Goal: Information Seeking & Learning: Compare options

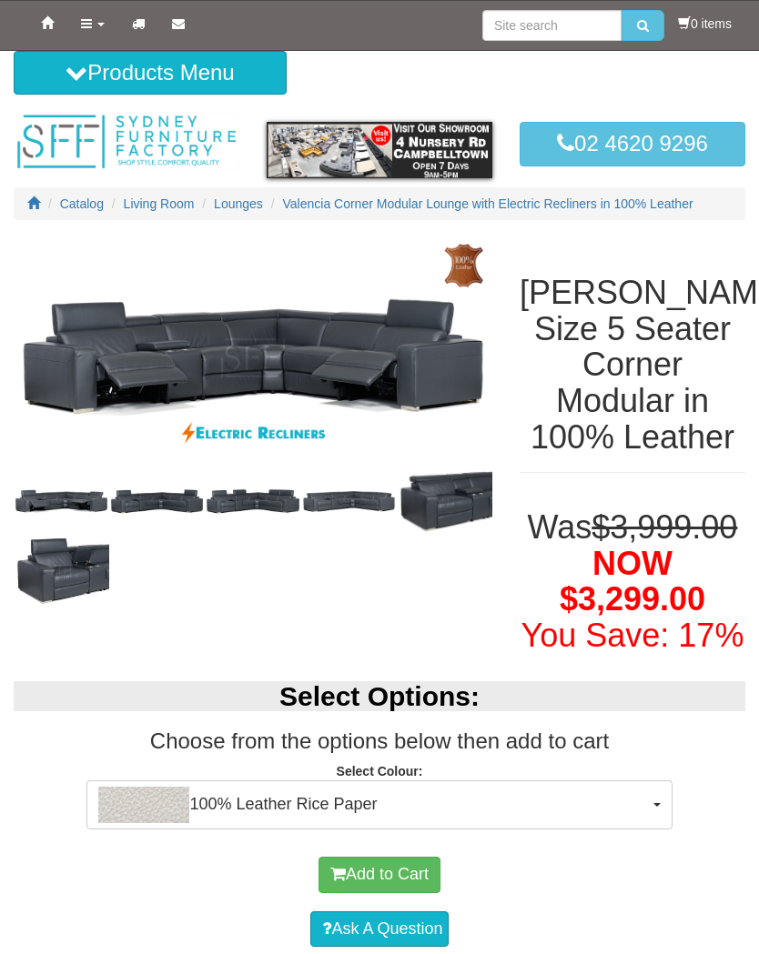
click at [75, 65] on icon at bounding box center [76, 73] width 22 height 22
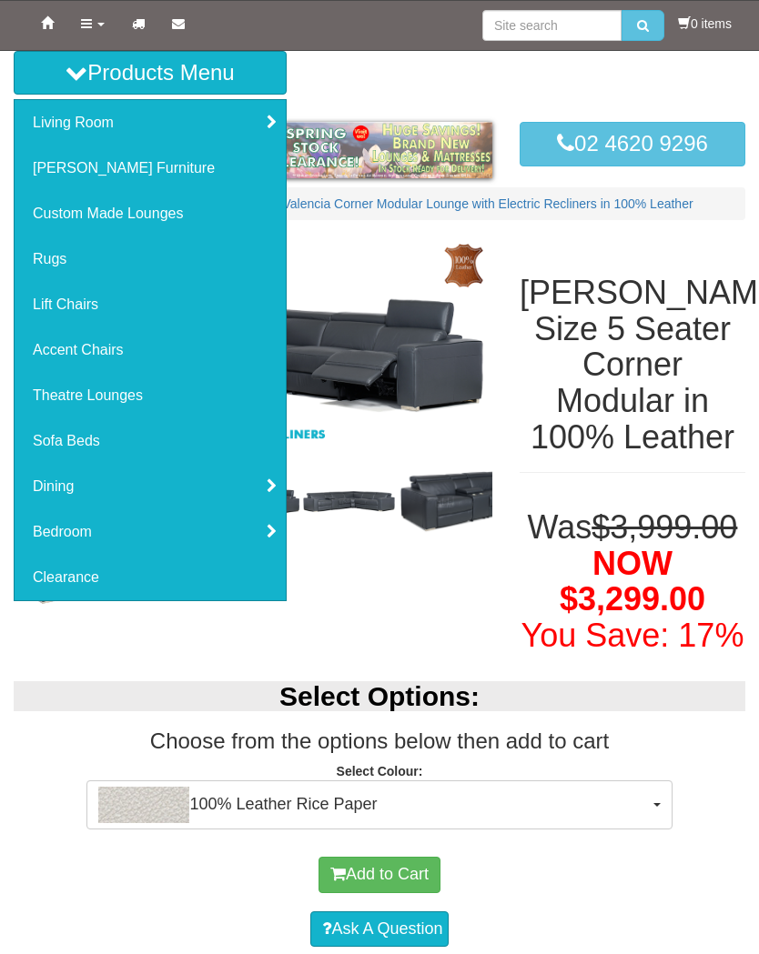
click at [28, 131] on link "Living Room" at bounding box center [150, 122] width 271 height 45
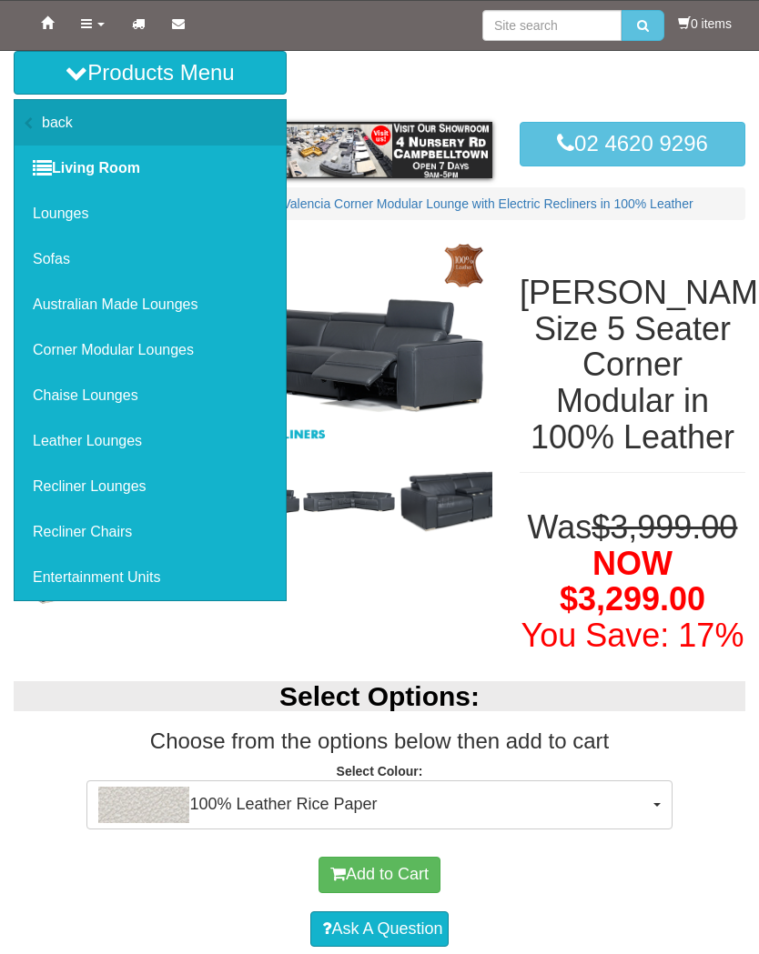
click at [42, 219] on link "Lounges" at bounding box center [150, 213] width 271 height 45
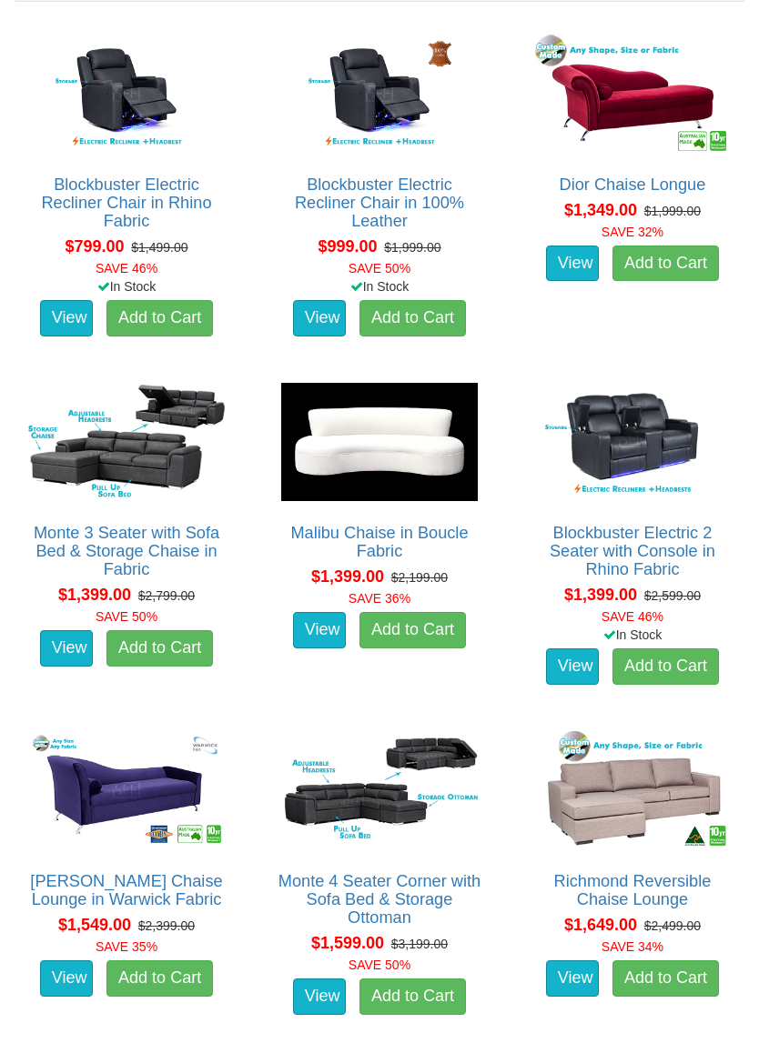
scroll to position [941, 0]
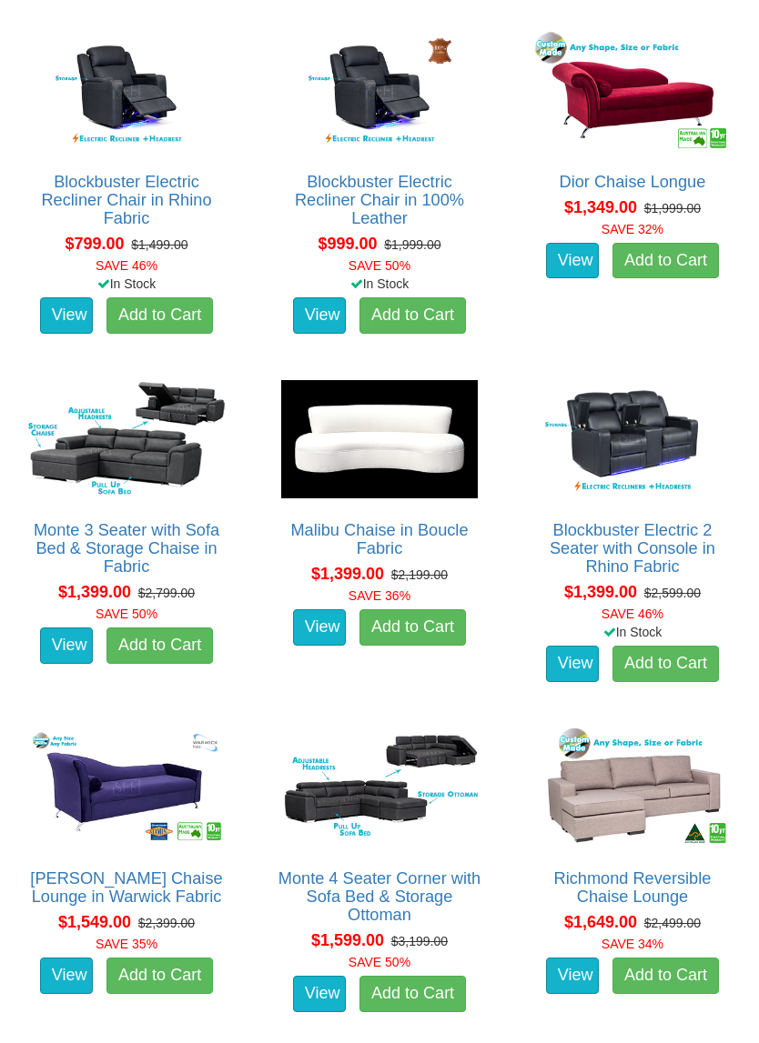
click at [75, 390] on img at bounding box center [127, 439] width 206 height 127
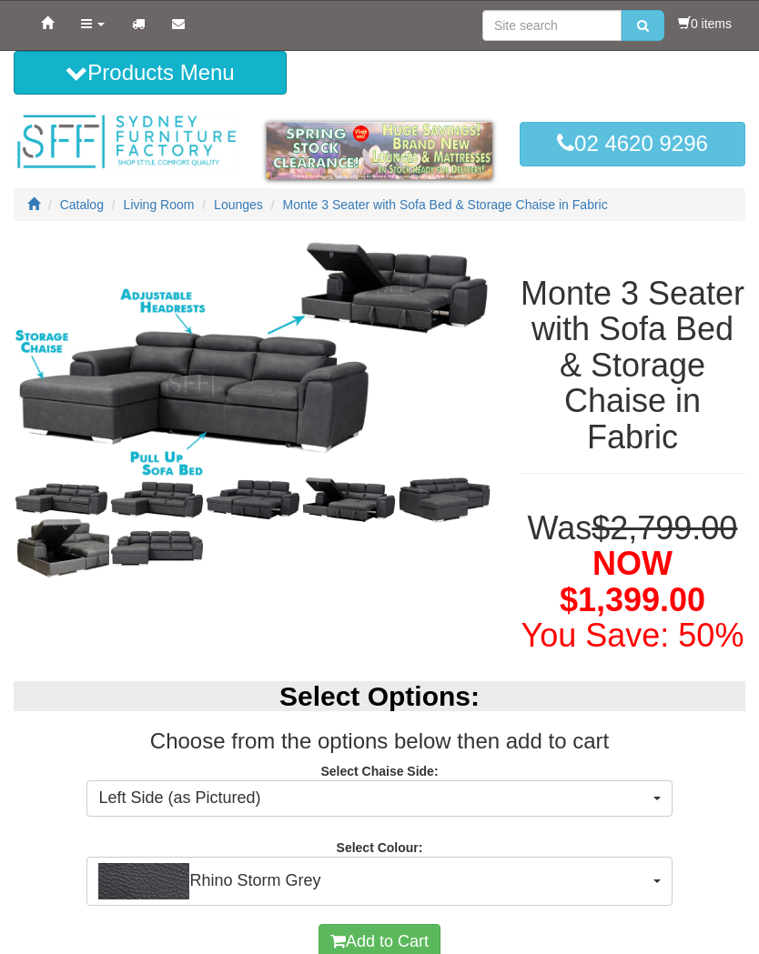
click at [86, 350] on img at bounding box center [253, 358] width 478 height 239
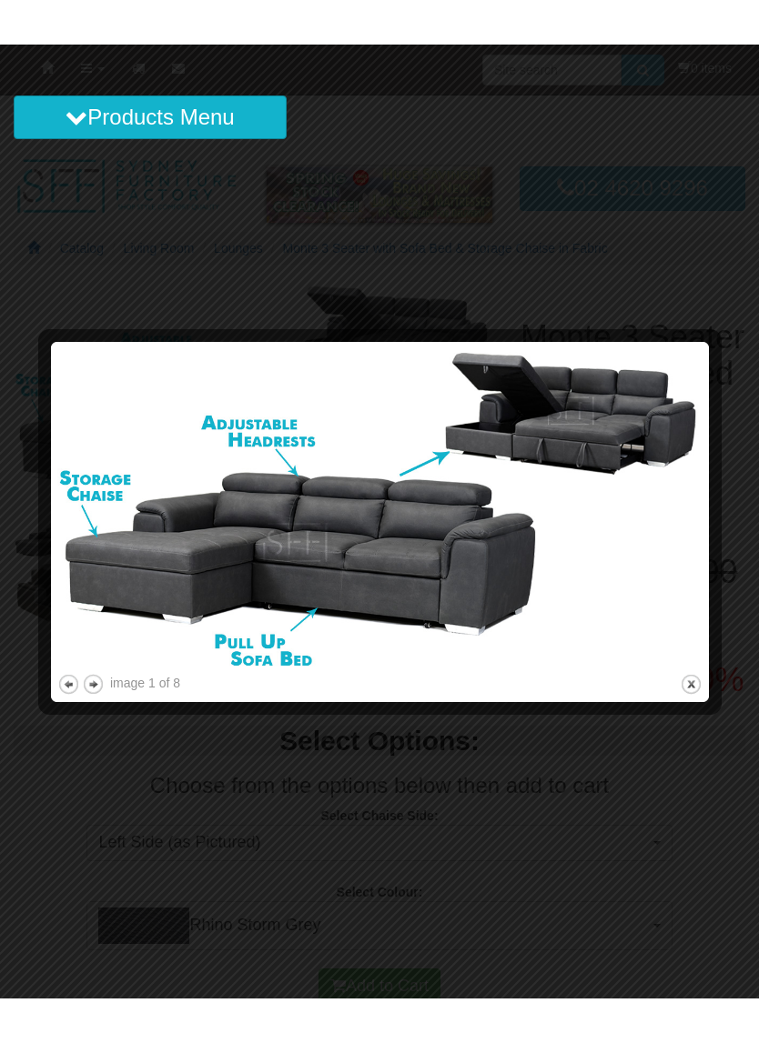
scroll to position [7, 0]
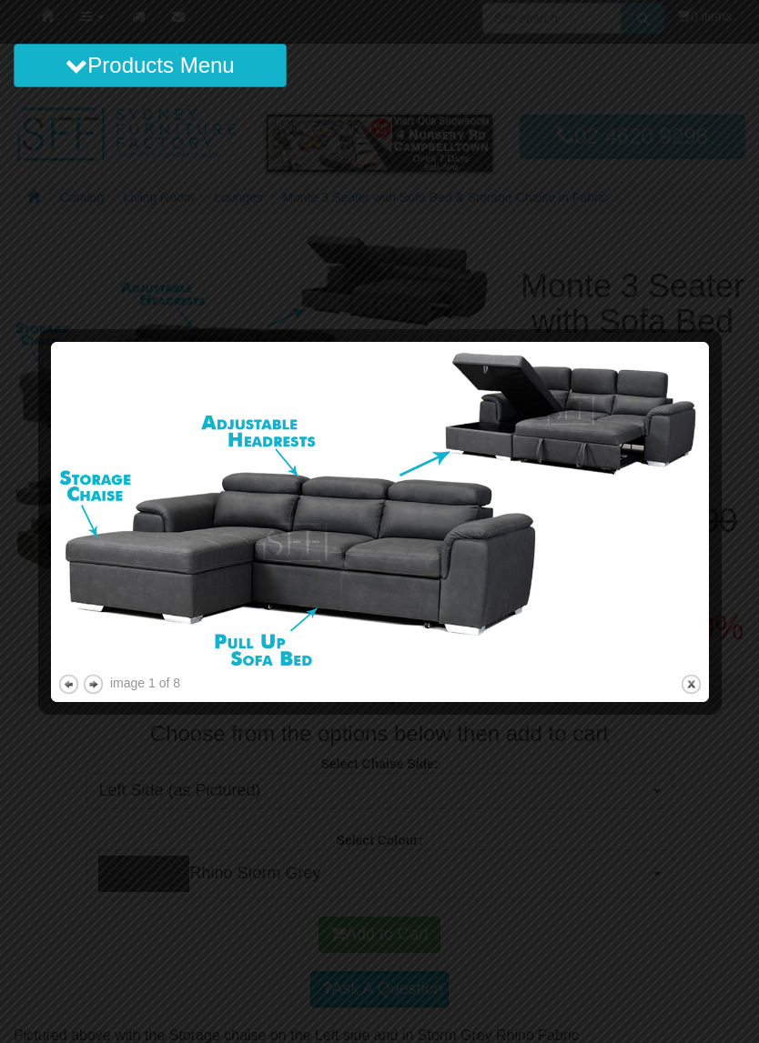
click at [92, 679] on button "next" at bounding box center [93, 684] width 23 height 23
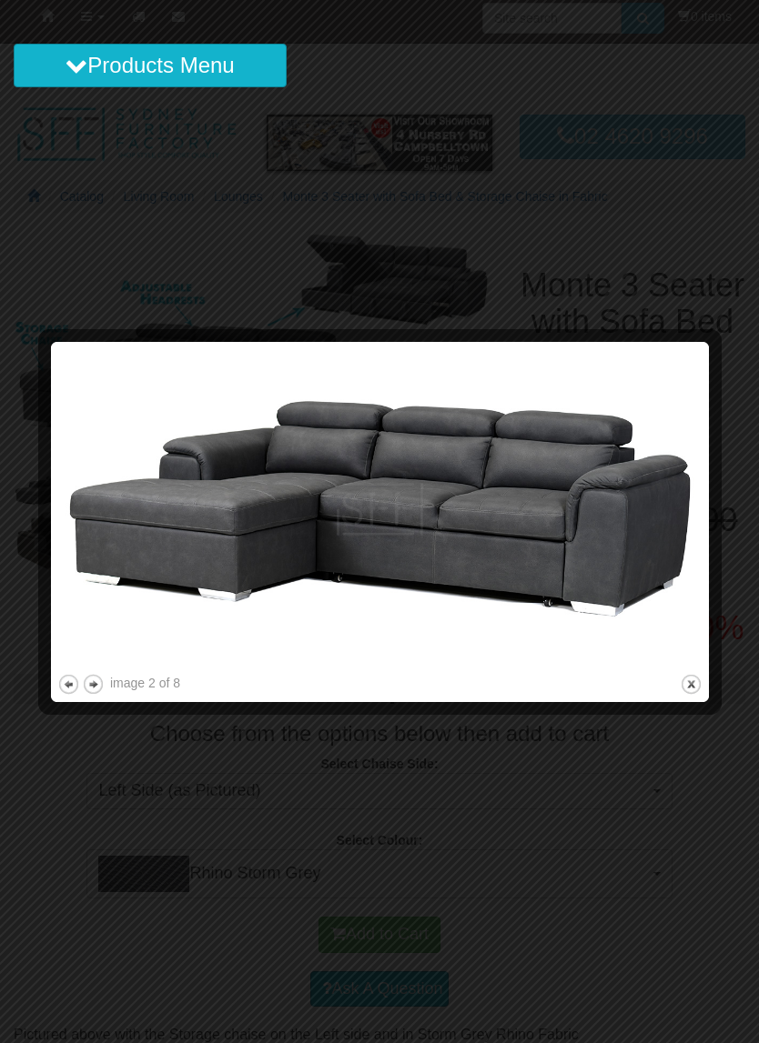
click at [94, 690] on button "next" at bounding box center [93, 684] width 23 height 23
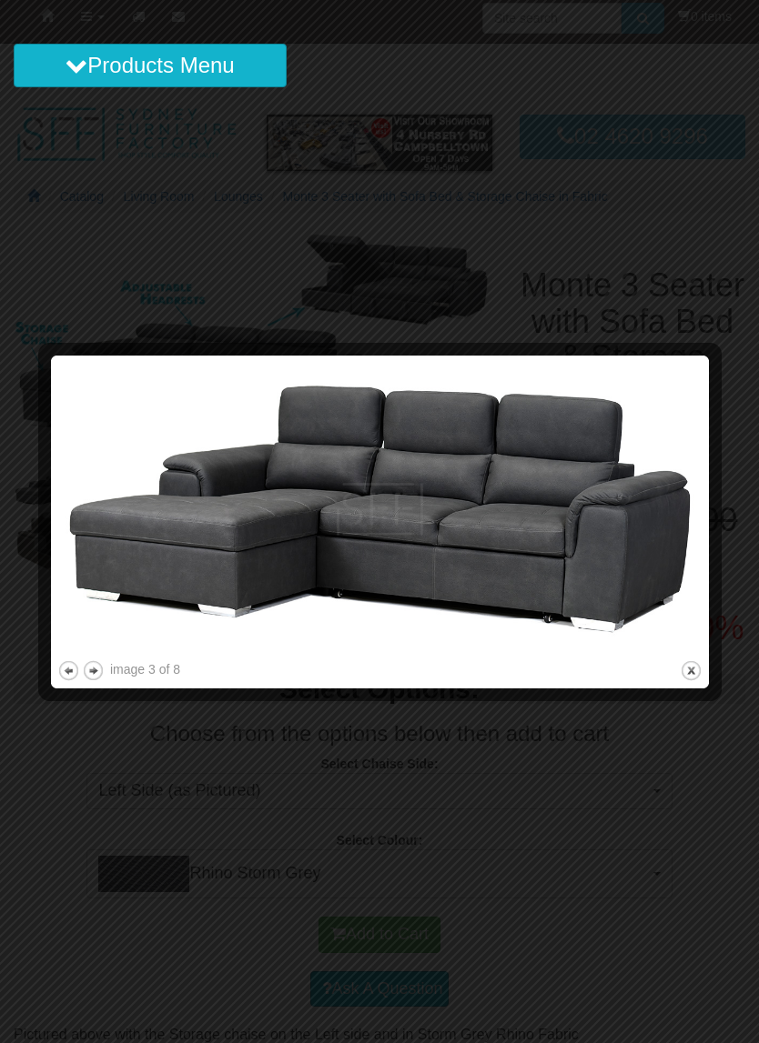
click at [89, 681] on button "next" at bounding box center [93, 670] width 23 height 23
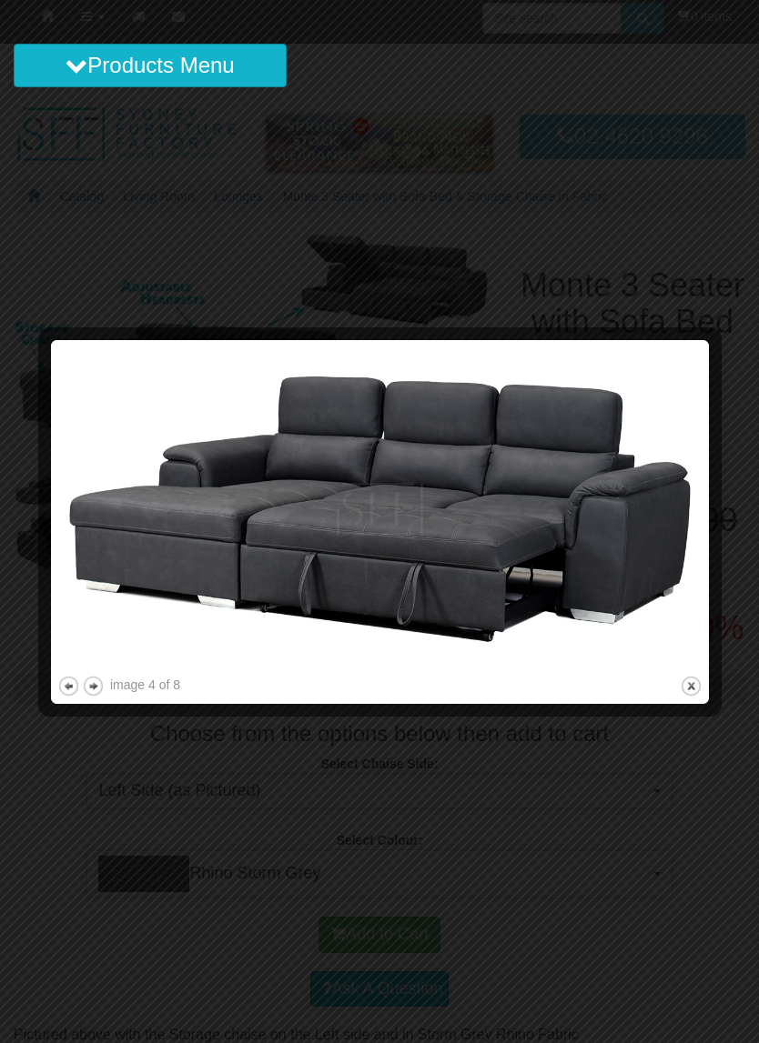
click at [91, 693] on button "next" at bounding box center [93, 686] width 23 height 23
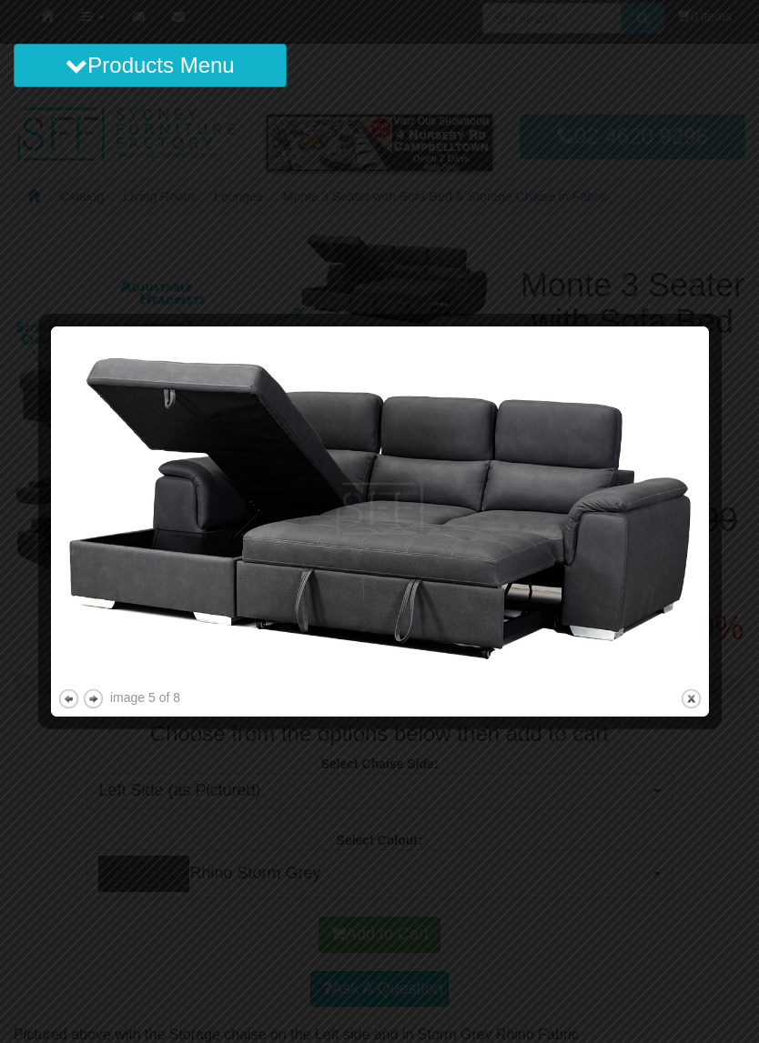
click at [90, 700] on button "next" at bounding box center [93, 699] width 23 height 23
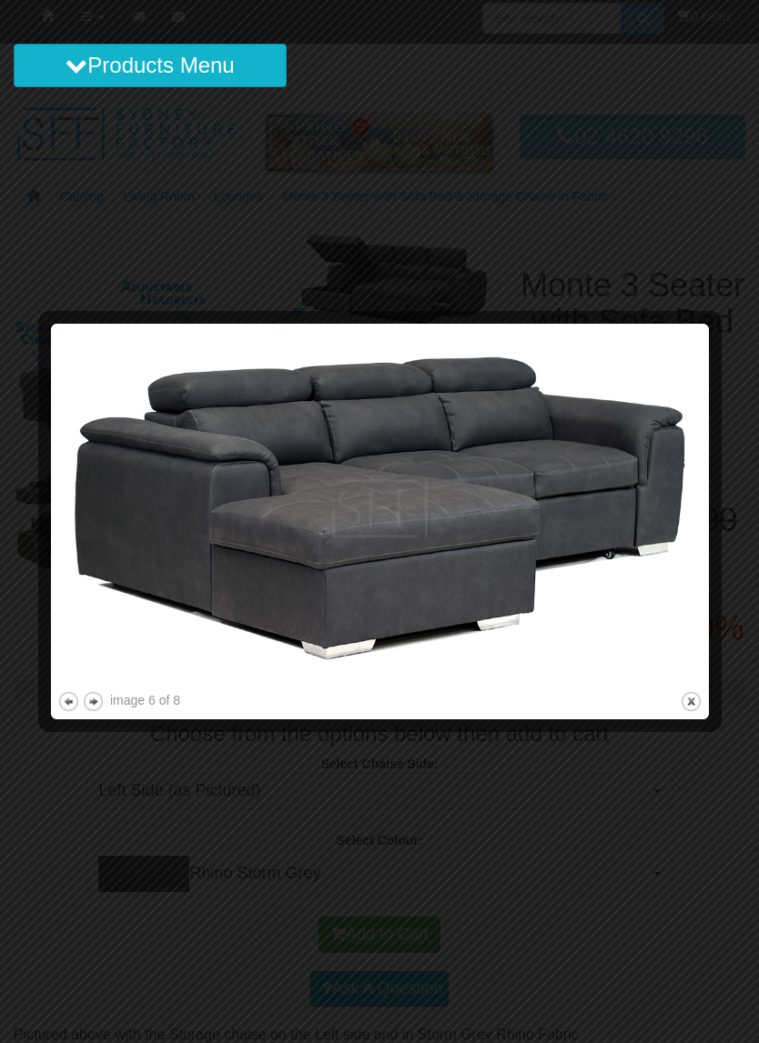
click at [91, 707] on button "next" at bounding box center [93, 701] width 23 height 23
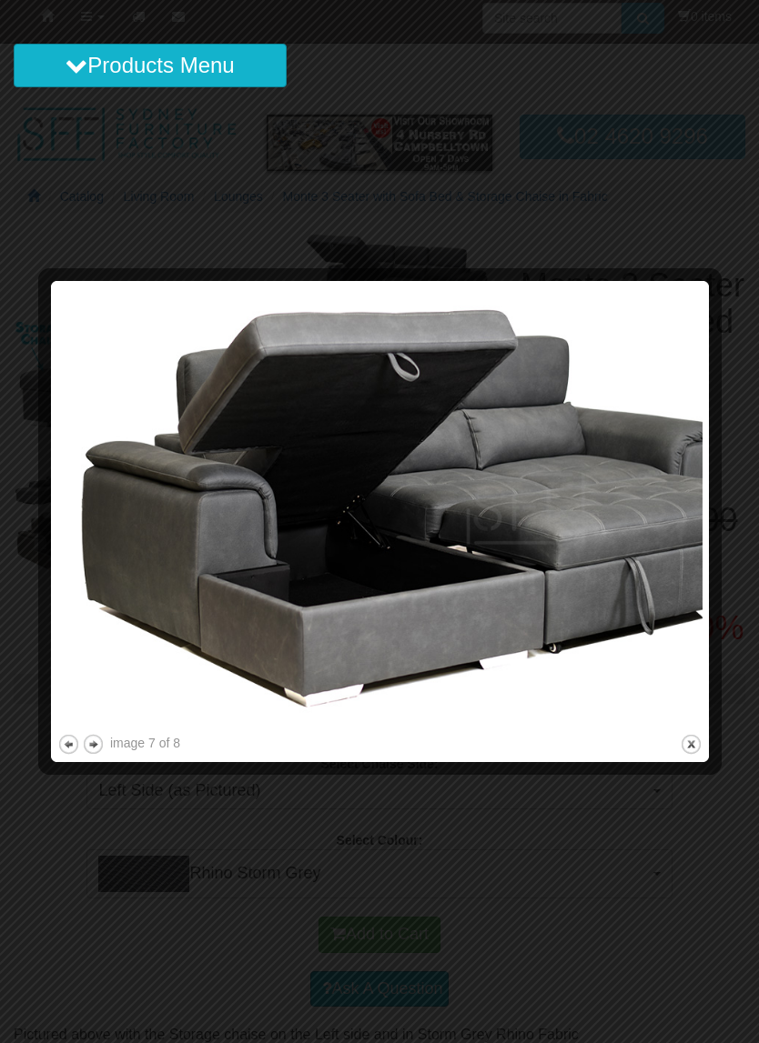
click at [91, 747] on button "next" at bounding box center [93, 744] width 23 height 23
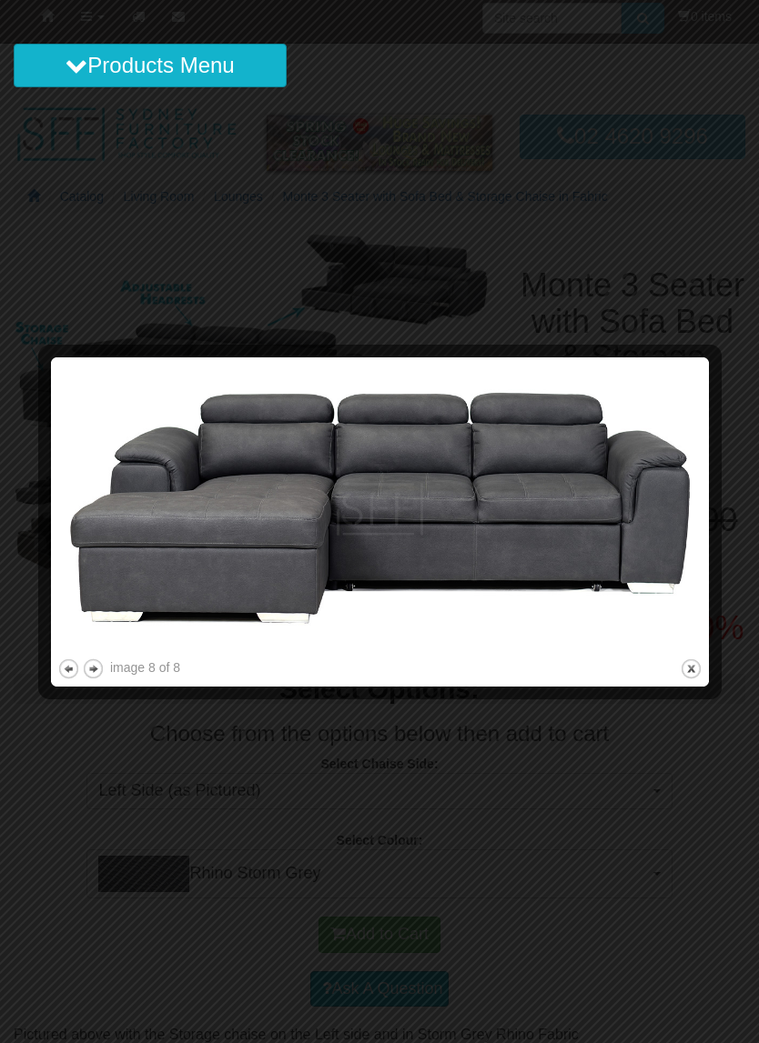
click at [102, 841] on div at bounding box center [379, 521] width 759 height 1043
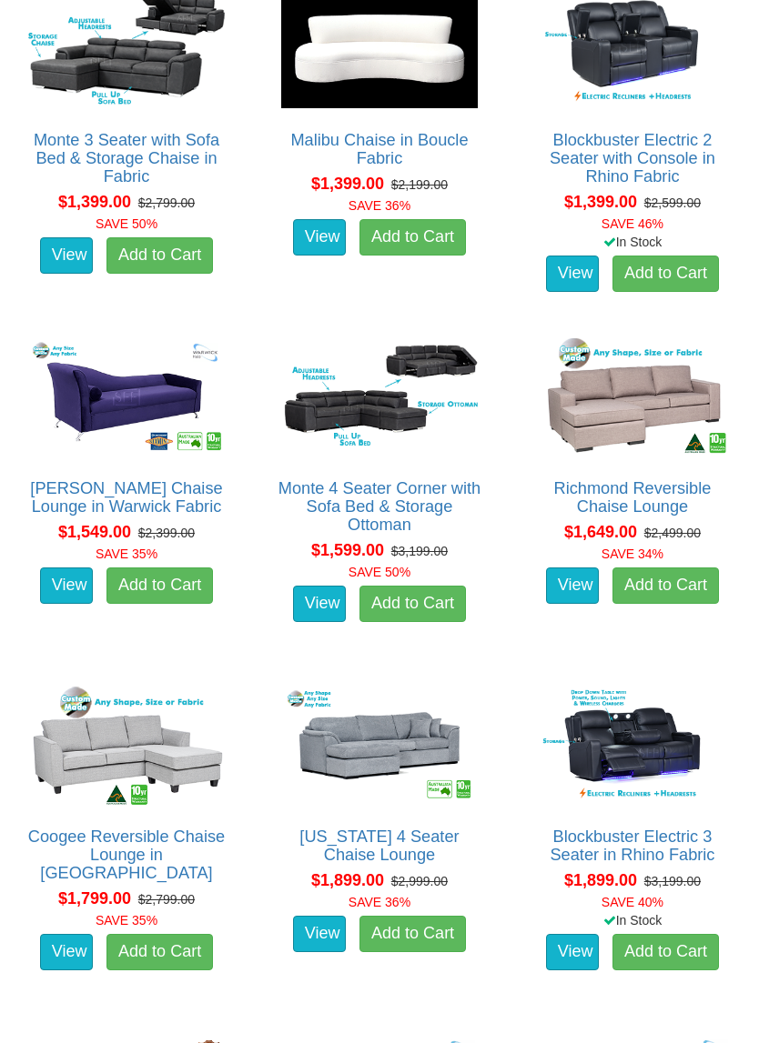
scroll to position [1332, 0]
click at [334, 449] on img at bounding box center [380, 397] width 206 height 127
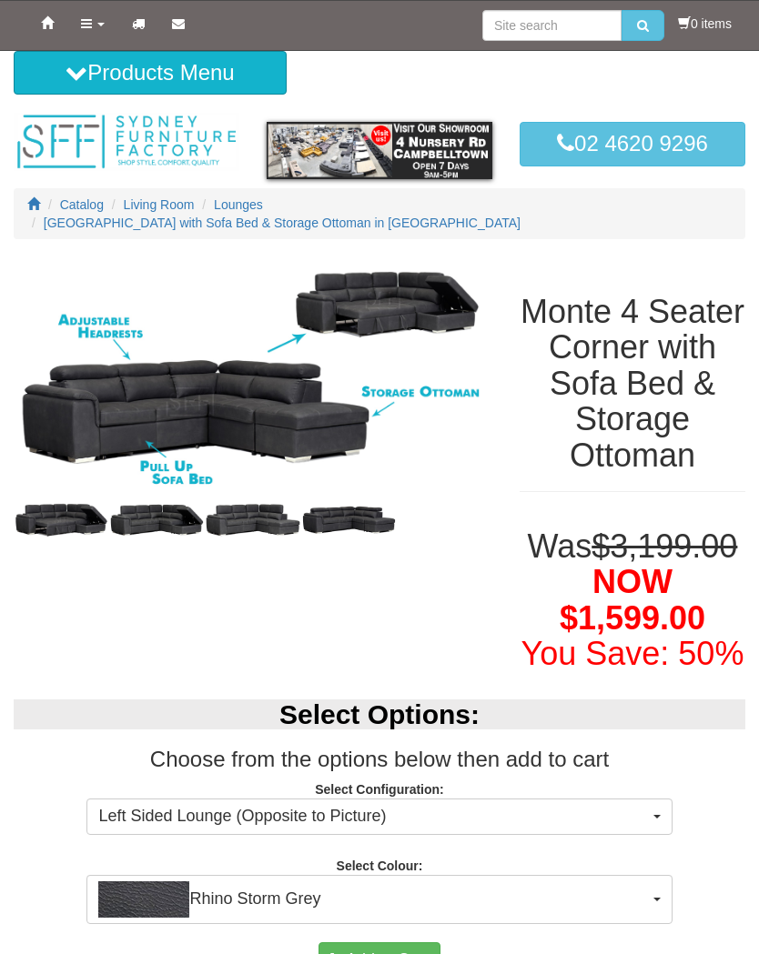
click at [85, 320] on img at bounding box center [253, 376] width 478 height 239
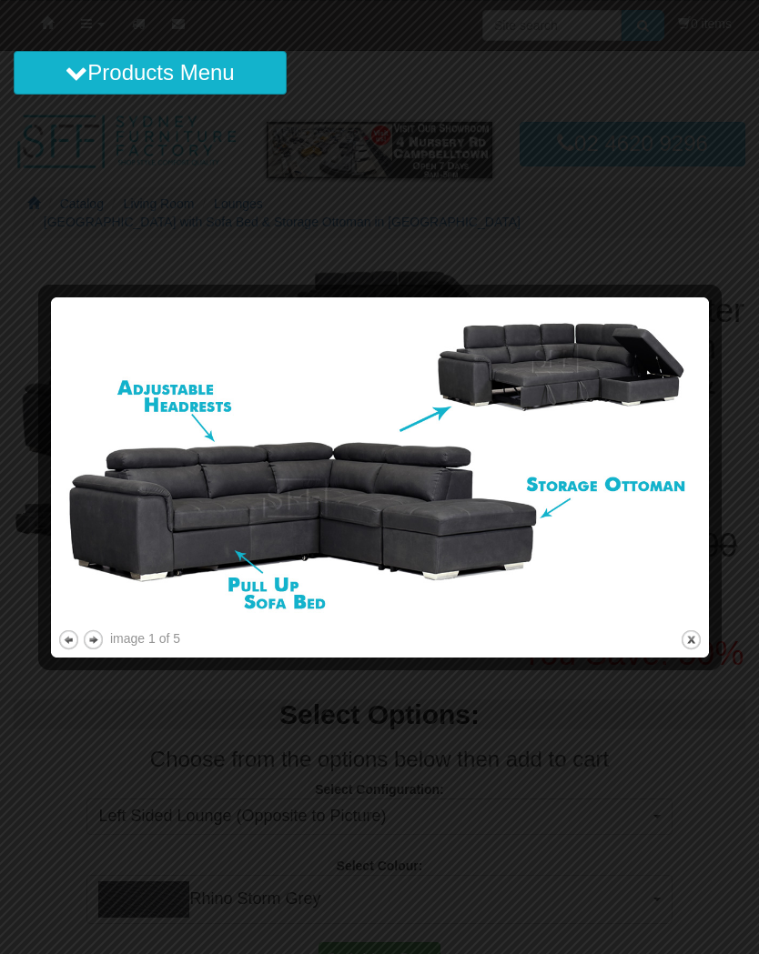
click at [102, 639] on button "next" at bounding box center [93, 640] width 23 height 23
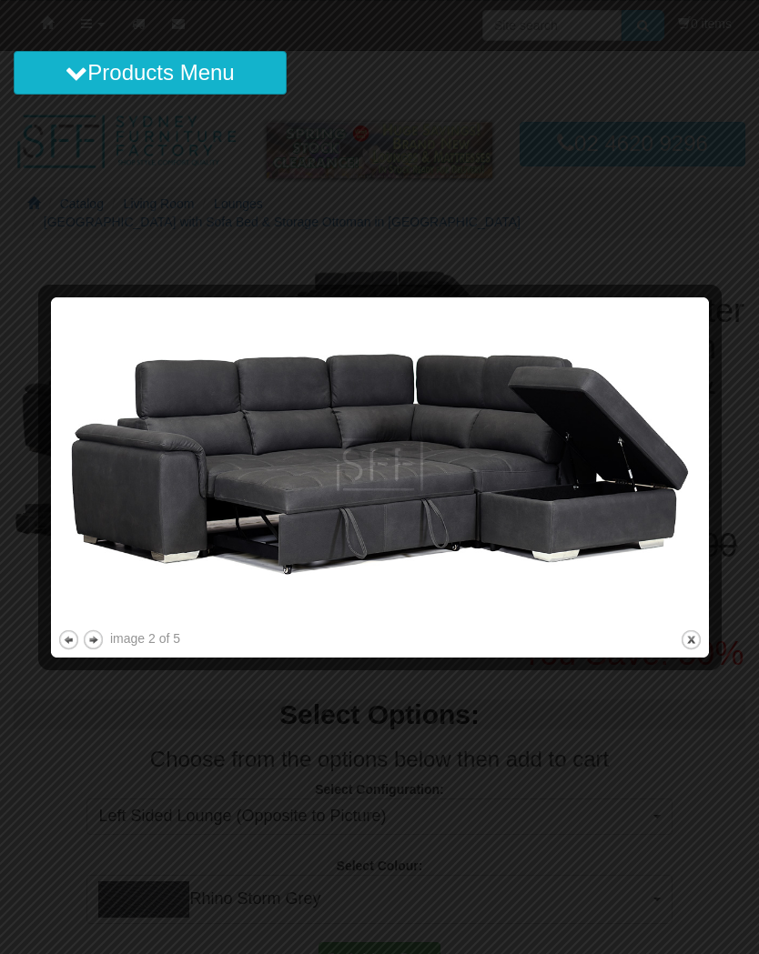
click at [97, 633] on button "next" at bounding box center [93, 640] width 23 height 23
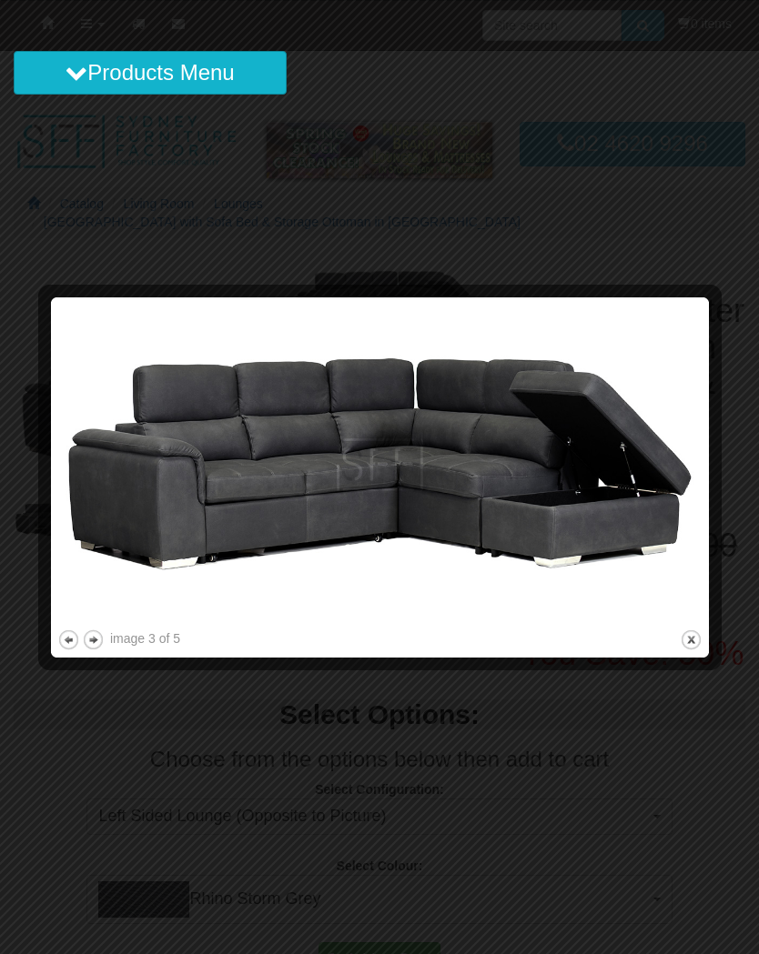
click at [99, 637] on button "next" at bounding box center [93, 640] width 23 height 23
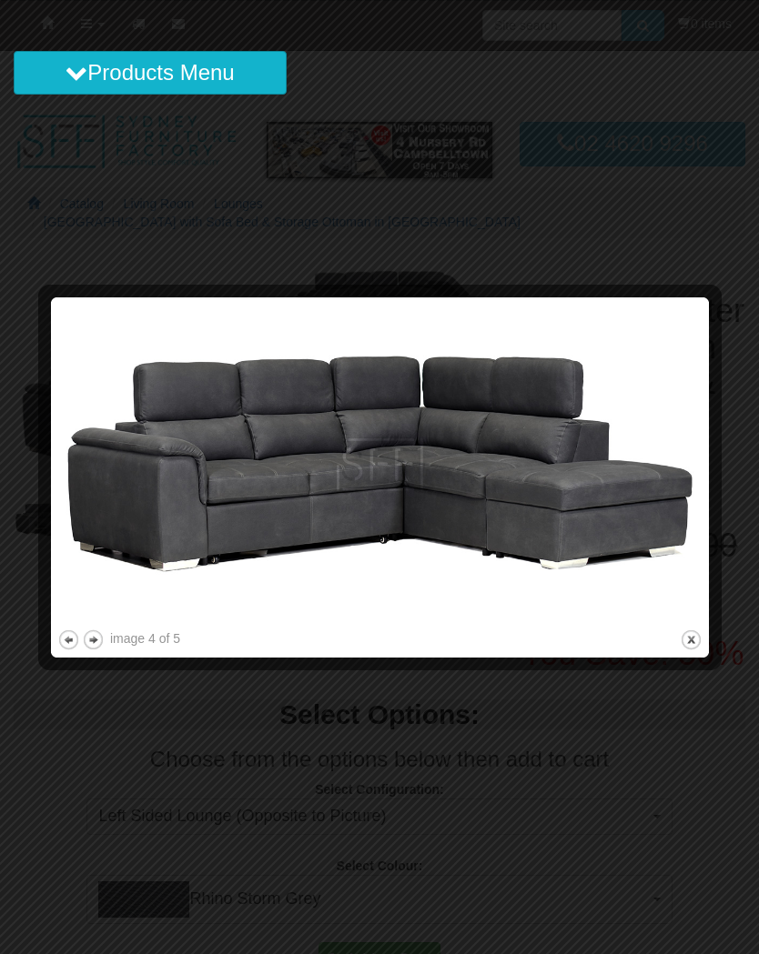
click at [217, 770] on div at bounding box center [379, 477] width 759 height 954
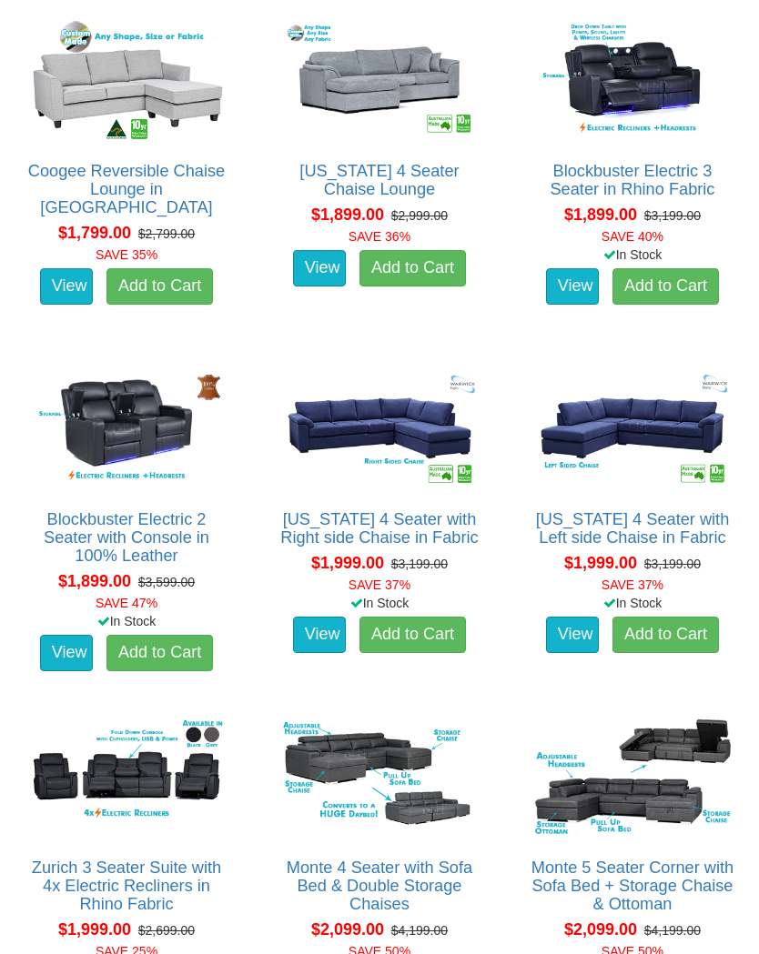
scroll to position [1998, 0]
click at [364, 123] on img at bounding box center [380, 79] width 206 height 127
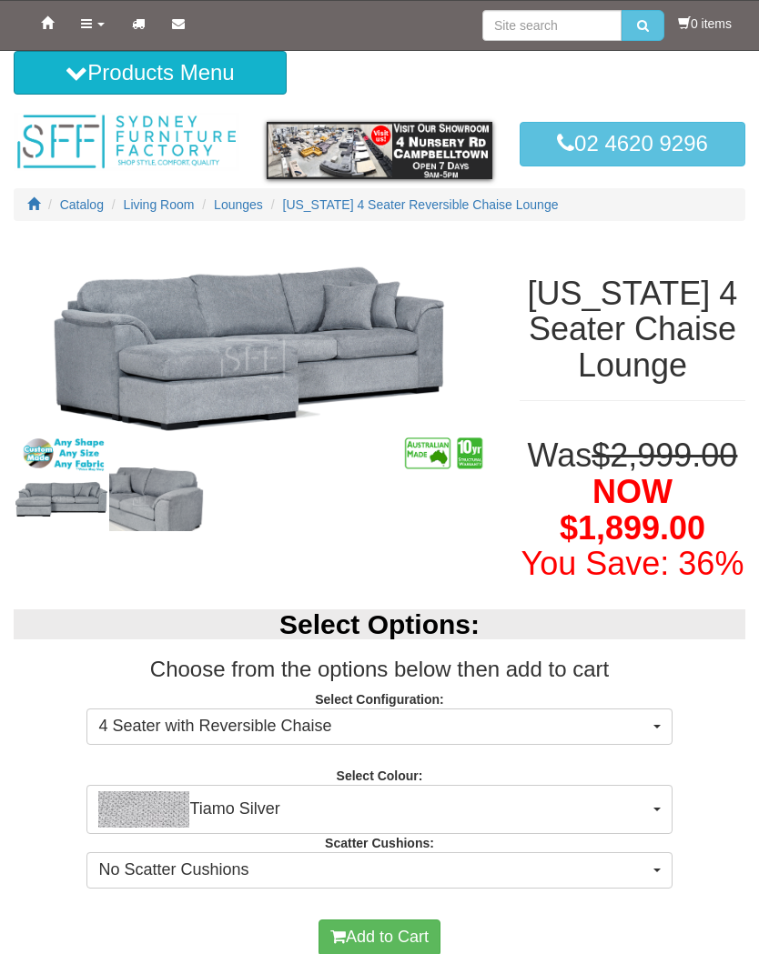
click at [132, 498] on img at bounding box center [157, 500] width 96 height 64
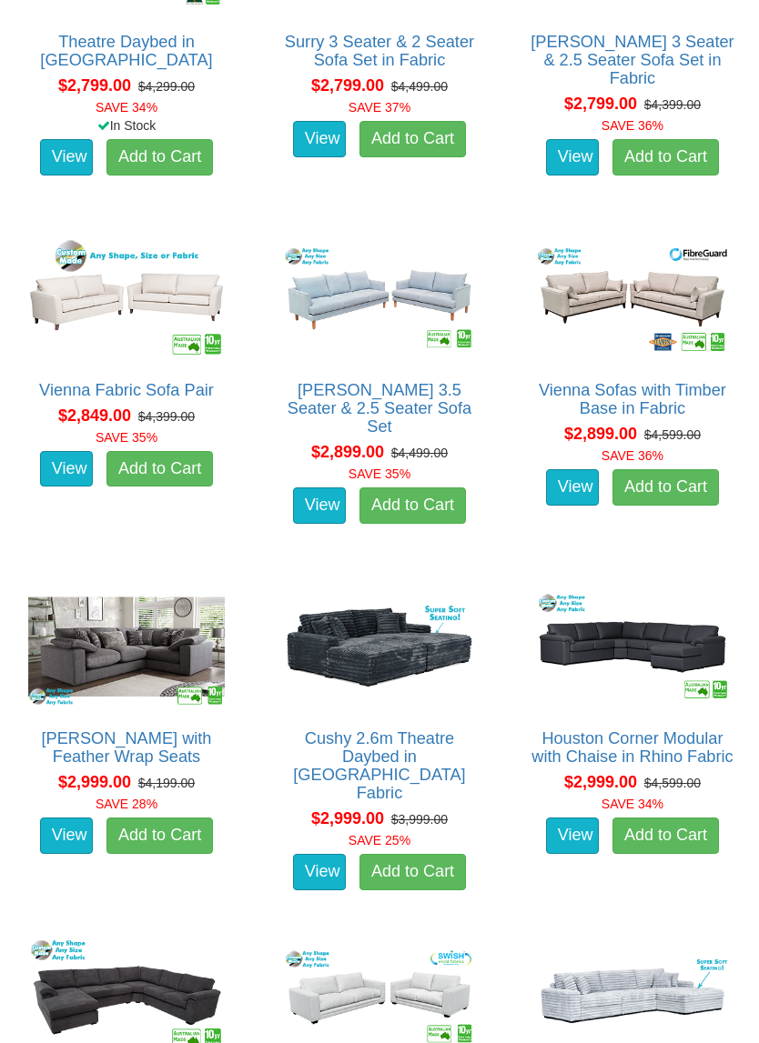
scroll to position [5337, 0]
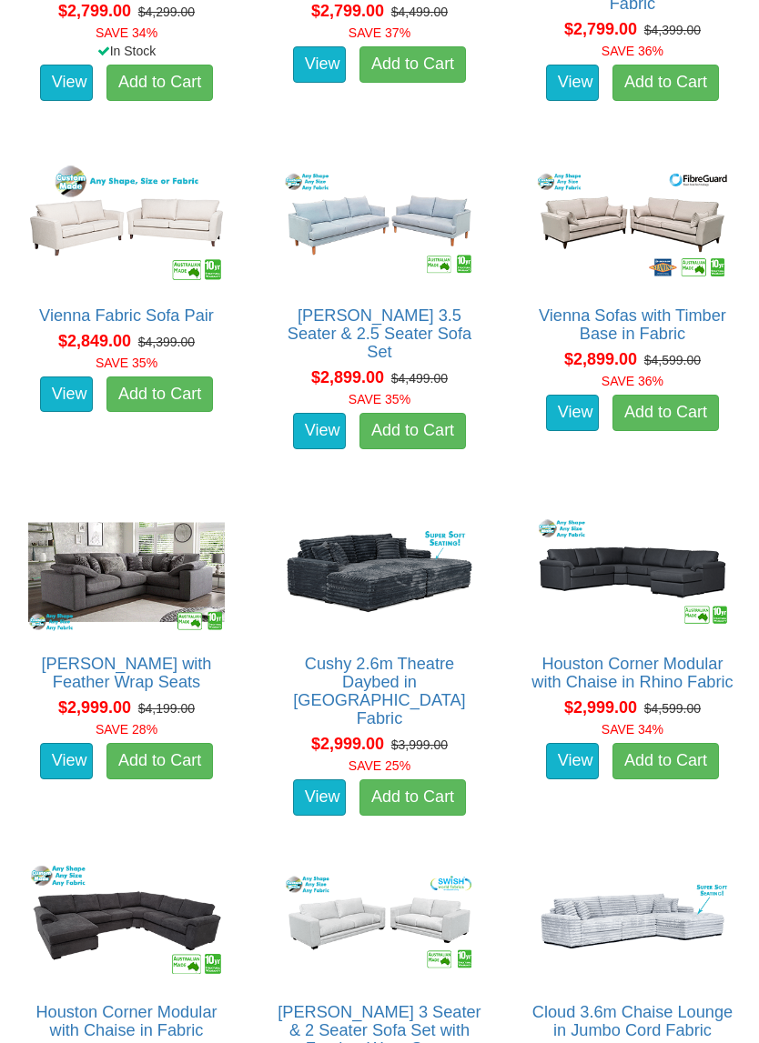
click at [93, 539] on img at bounding box center [127, 572] width 206 height 127
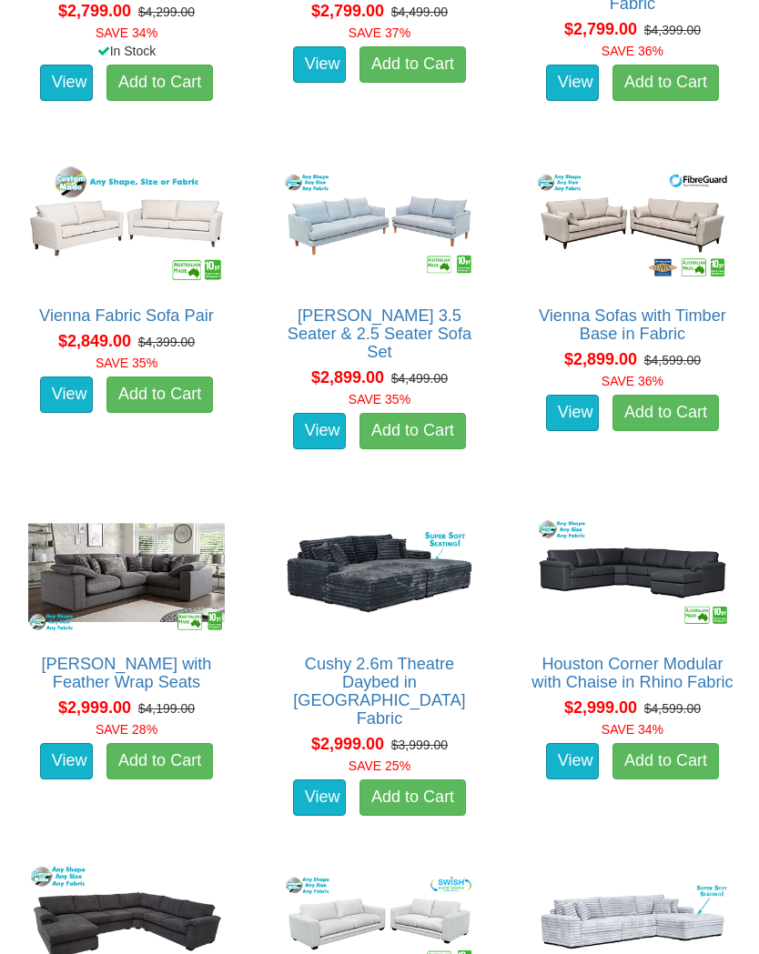
click at [346, 589] on img at bounding box center [380, 573] width 206 height 127
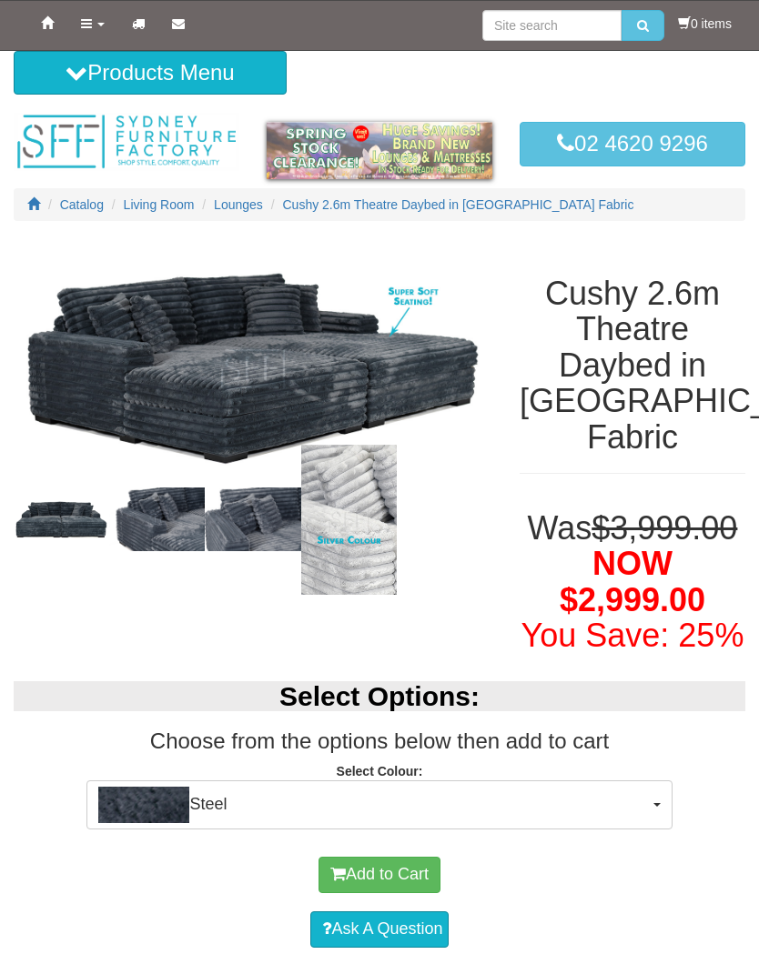
click at [126, 379] on img at bounding box center [253, 368] width 478 height 259
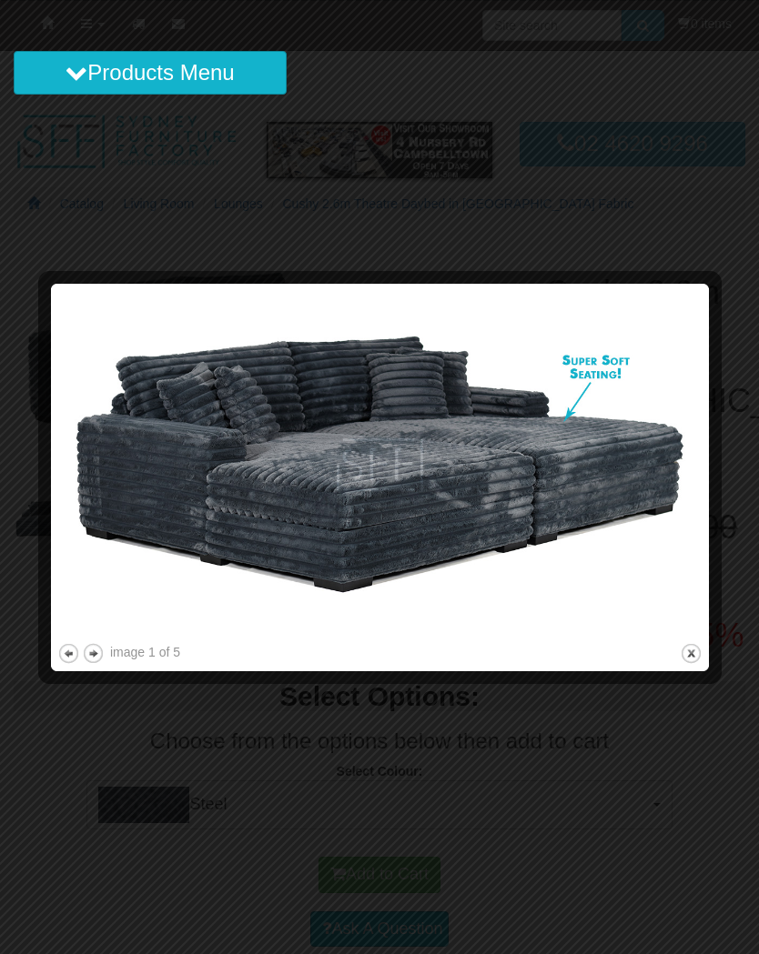
click at [93, 648] on button "next" at bounding box center [93, 653] width 23 height 23
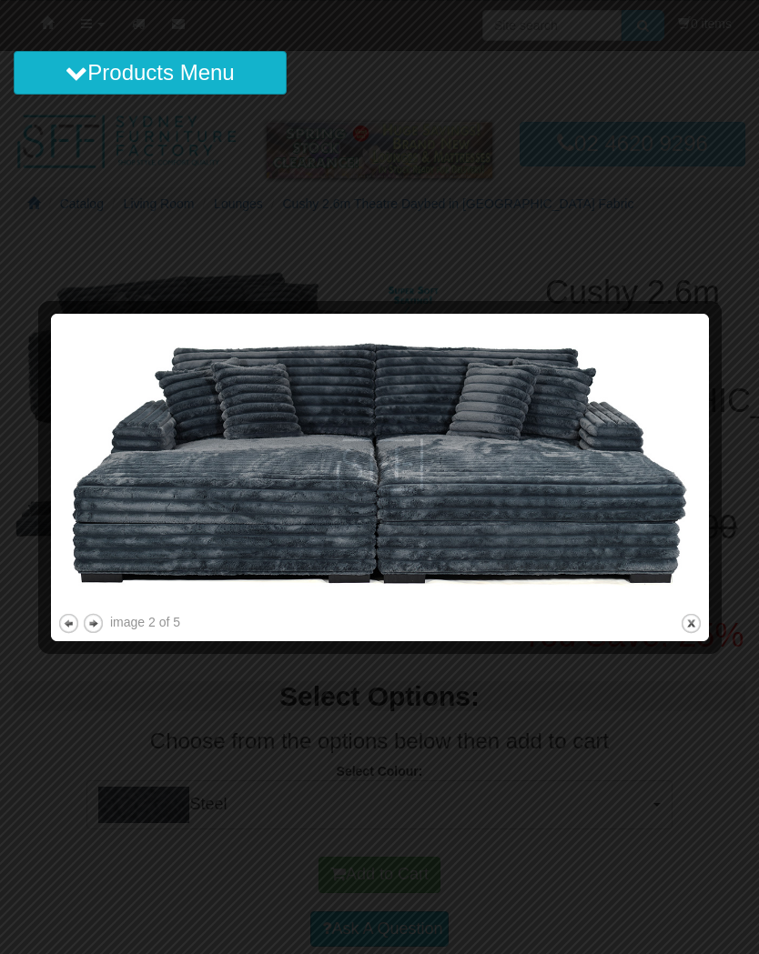
click at [92, 622] on button "next" at bounding box center [93, 623] width 23 height 23
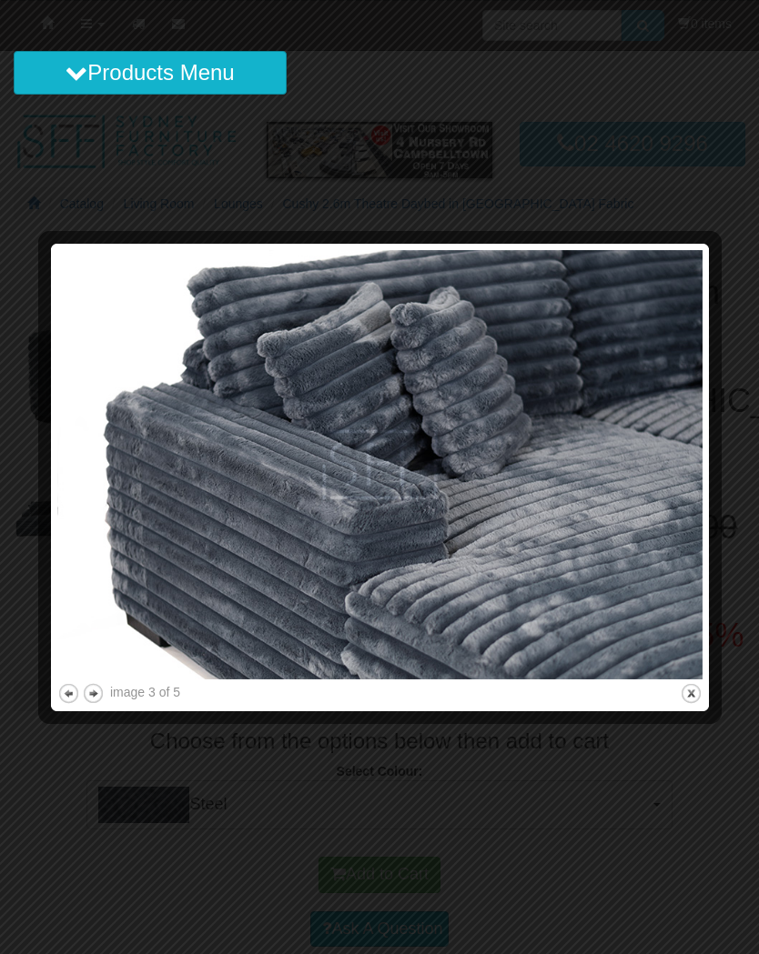
click at [90, 695] on button "next" at bounding box center [93, 693] width 23 height 23
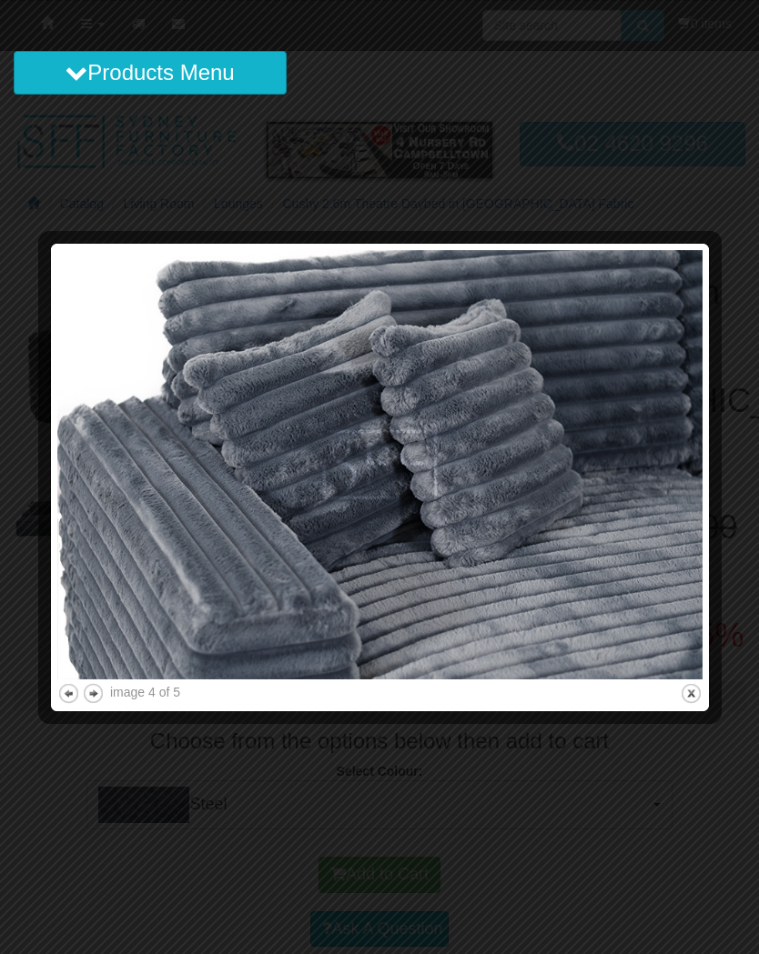
click at [90, 696] on button "next" at bounding box center [93, 693] width 23 height 23
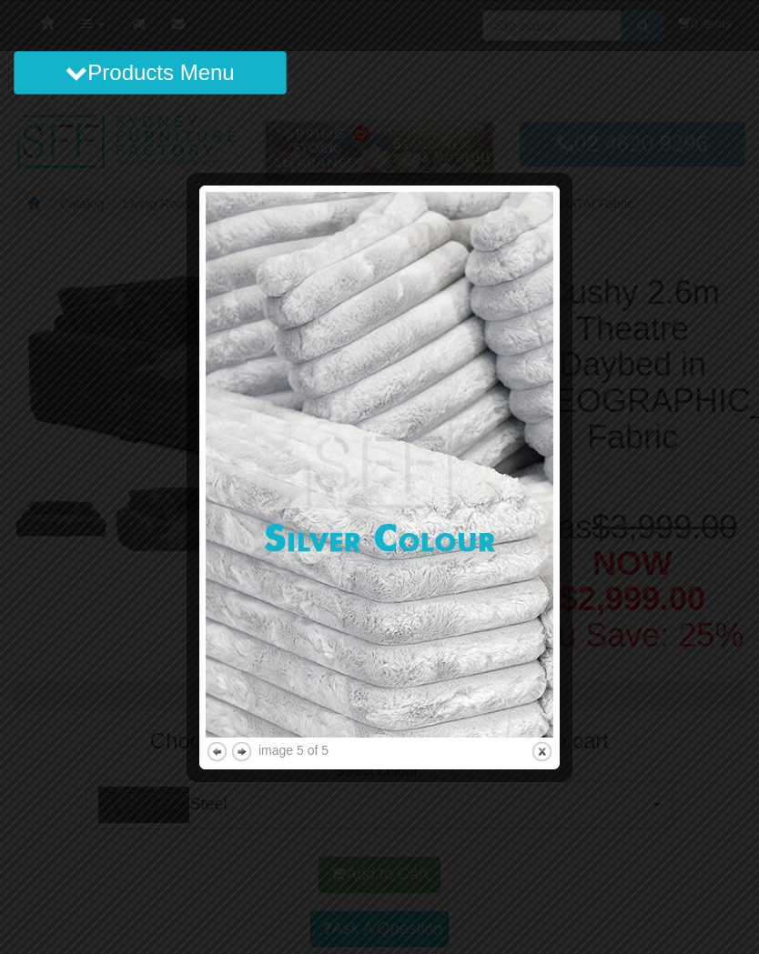
click at [59, 716] on div at bounding box center [379, 477] width 759 height 954
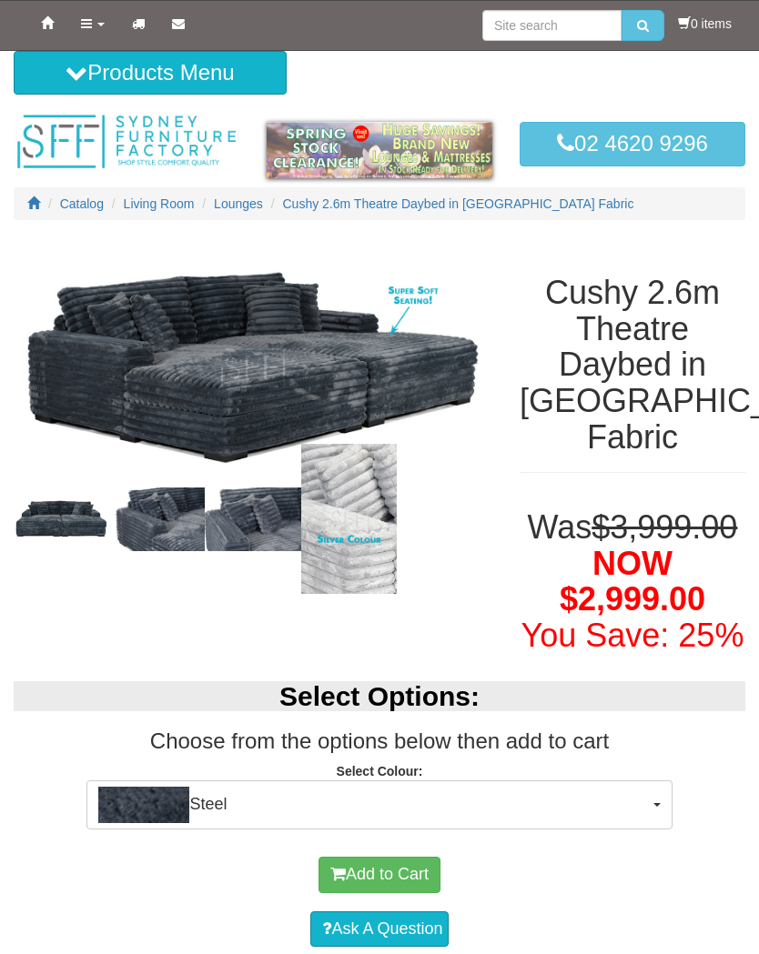
click at [35, 521] on img at bounding box center [62, 519] width 96 height 43
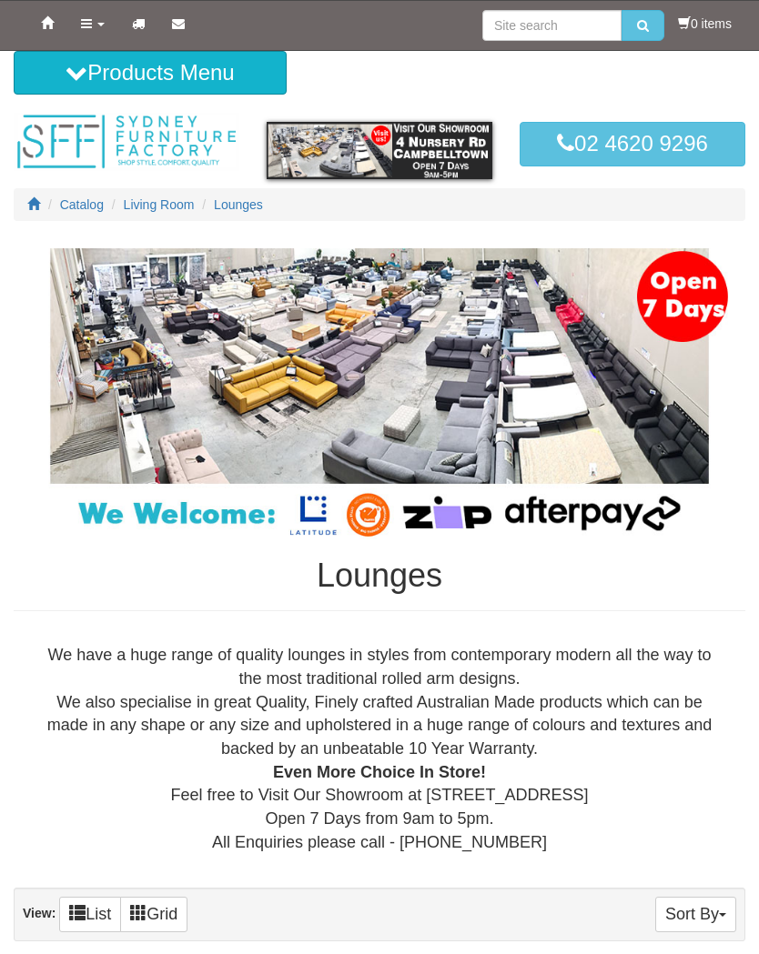
scroll to position [5337, 0]
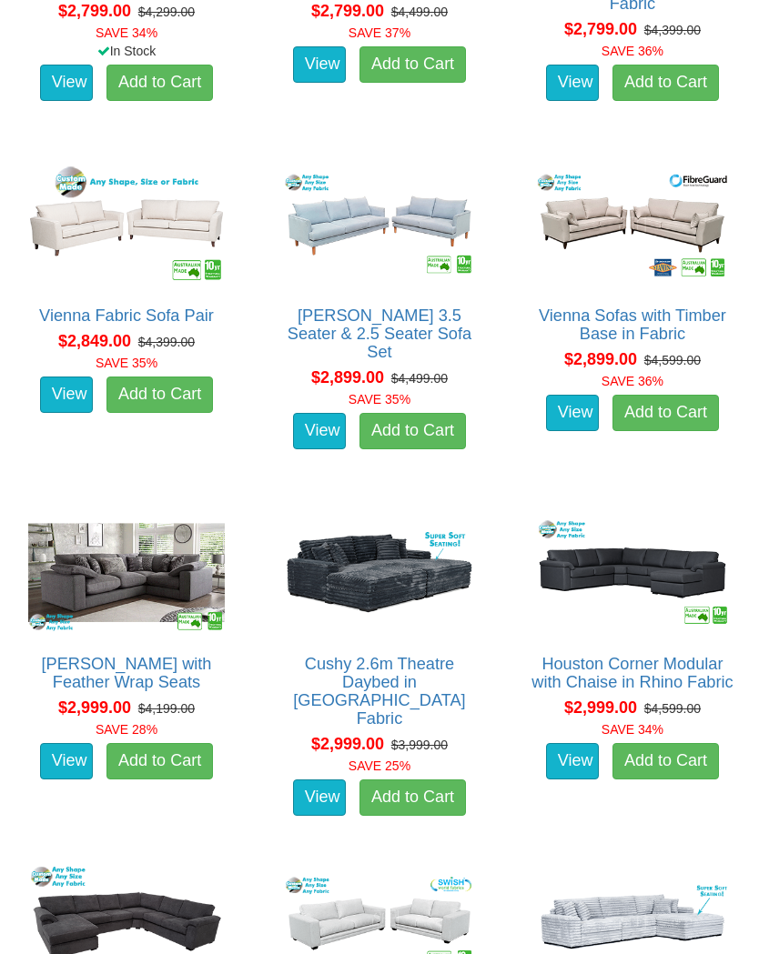
click at [34, 599] on img at bounding box center [127, 573] width 206 height 127
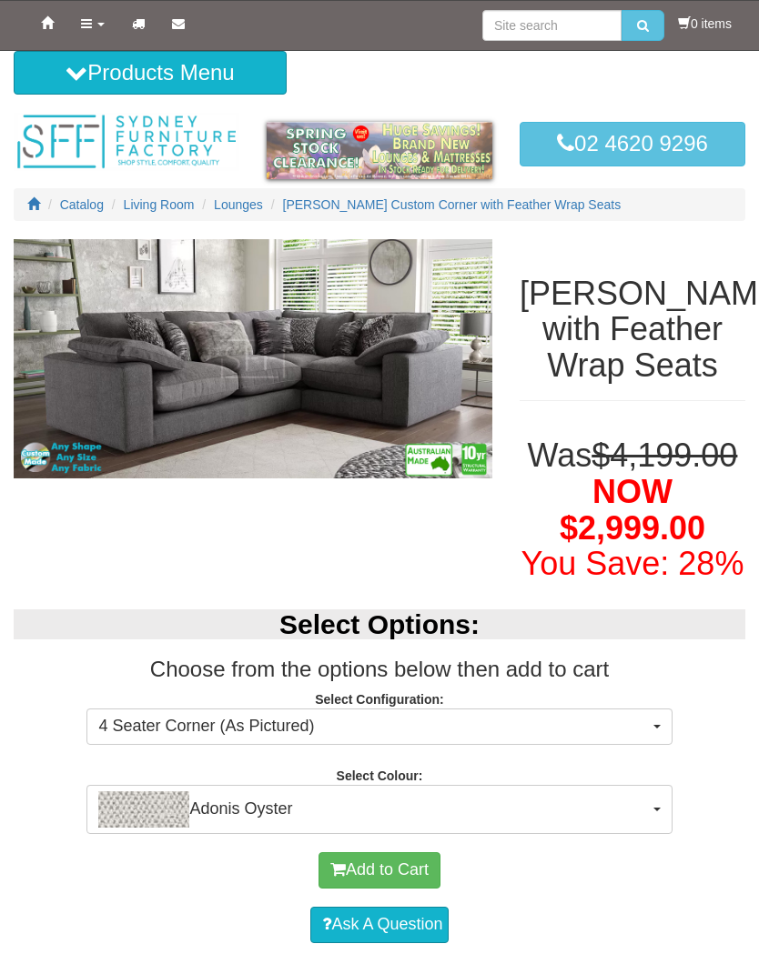
click at [75, 382] on img at bounding box center [253, 358] width 478 height 239
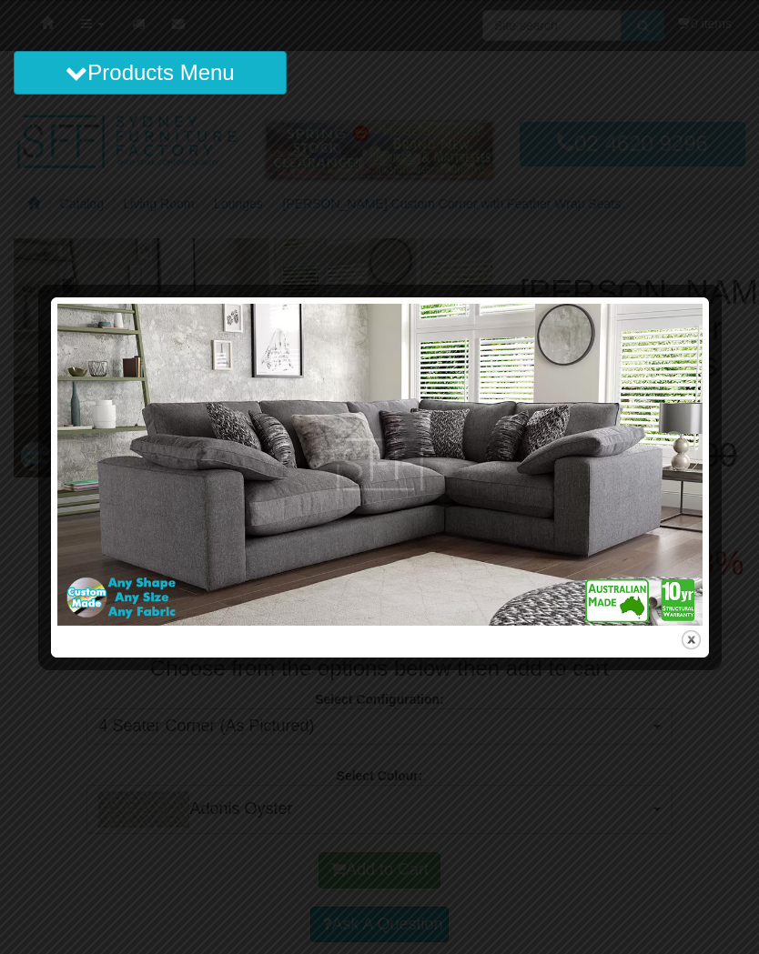
click at [5, 618] on div at bounding box center [379, 477] width 759 height 954
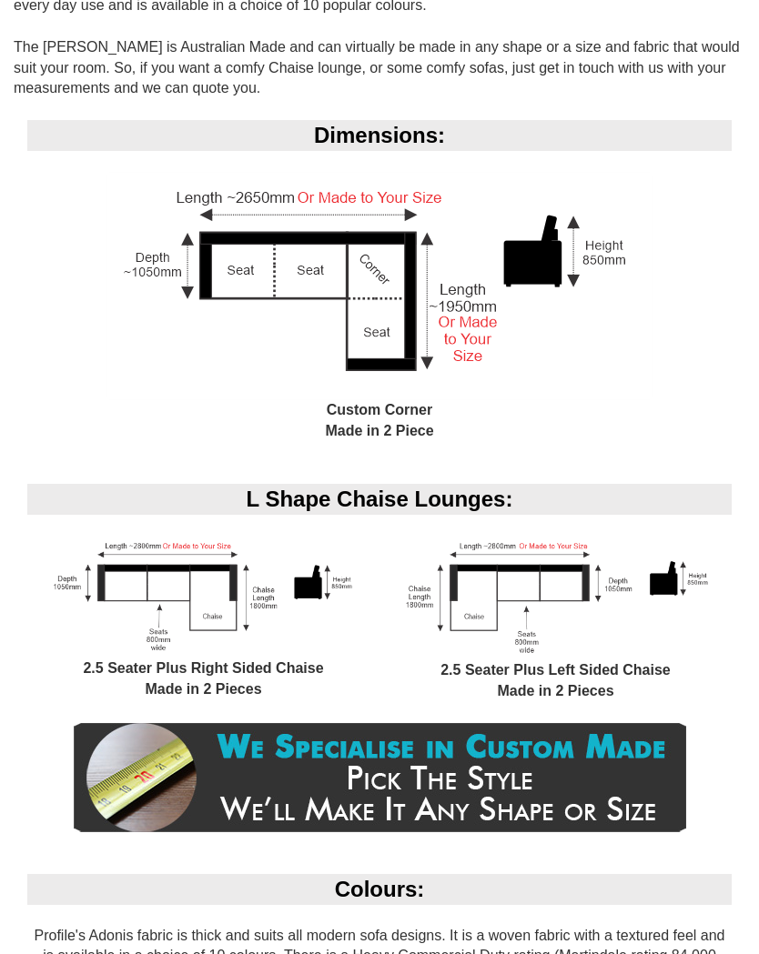
scroll to position [1118, 0]
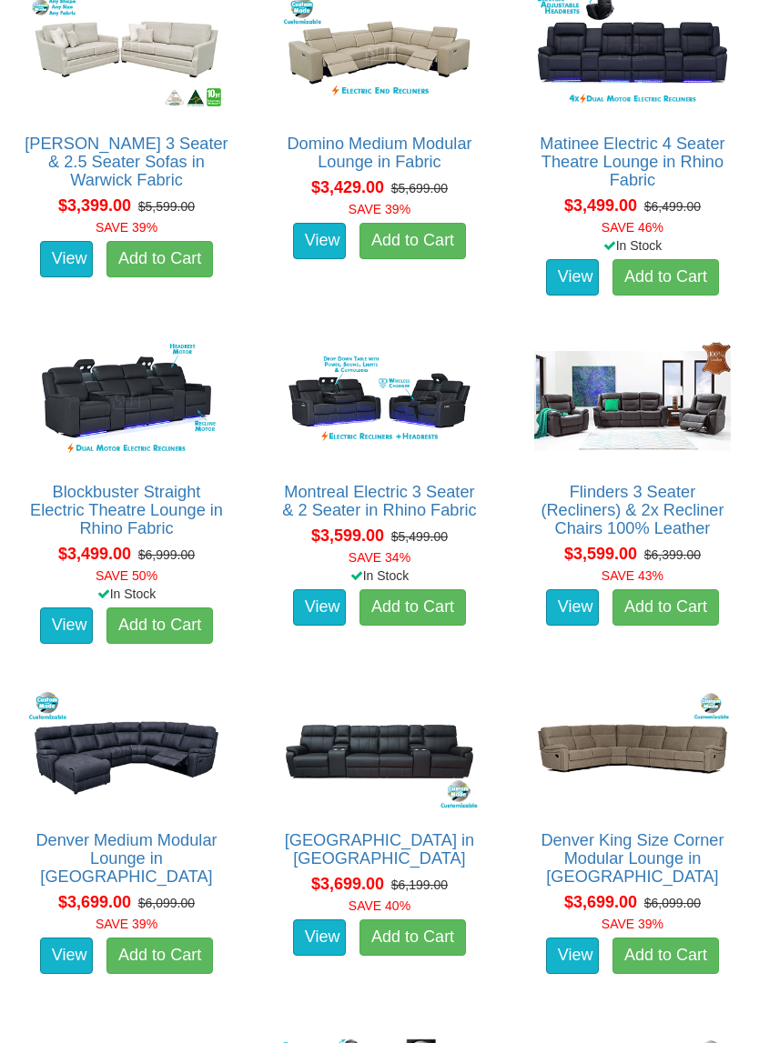
scroll to position [7969, 0]
